Goal: Contribute content

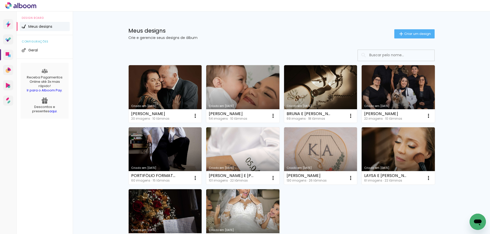
click at [160, 83] on link "Criado em [DATE]" at bounding box center [165, 94] width 73 height 58
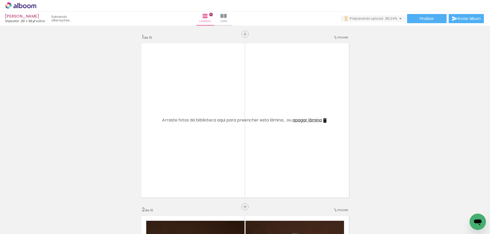
scroll to position [0, 154]
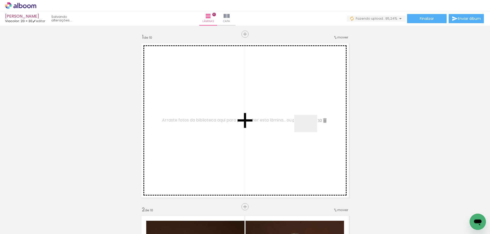
drag, startPoint x: 464, startPoint y: 219, endPoint x: 309, endPoint y: 130, distance: 178.0
click at [309, 130] on quentale-workspace at bounding box center [245, 117] width 490 height 234
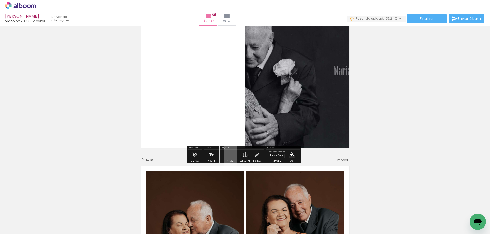
scroll to position [51, 0]
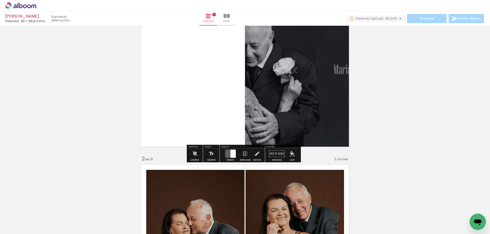
click at [226, 154] on quentale-layouter at bounding box center [230, 154] width 11 height 8
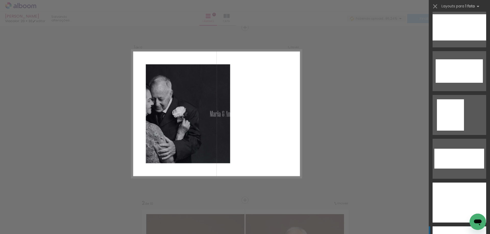
scroll to position [2041, 0]
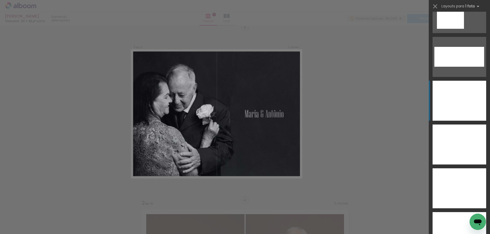
click at [462, 91] on div at bounding box center [459, 101] width 54 height 40
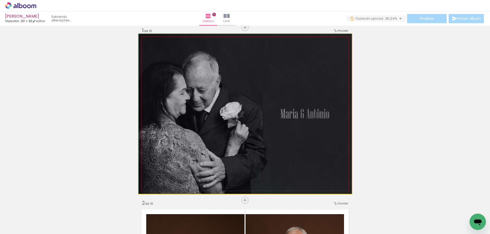
drag, startPoint x: 272, startPoint y: 108, endPoint x: 293, endPoint y: 108, distance: 21.2
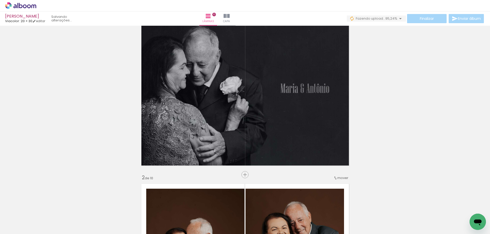
scroll to position [0, 0]
